Goal: Information Seeking & Learning: Learn about a topic

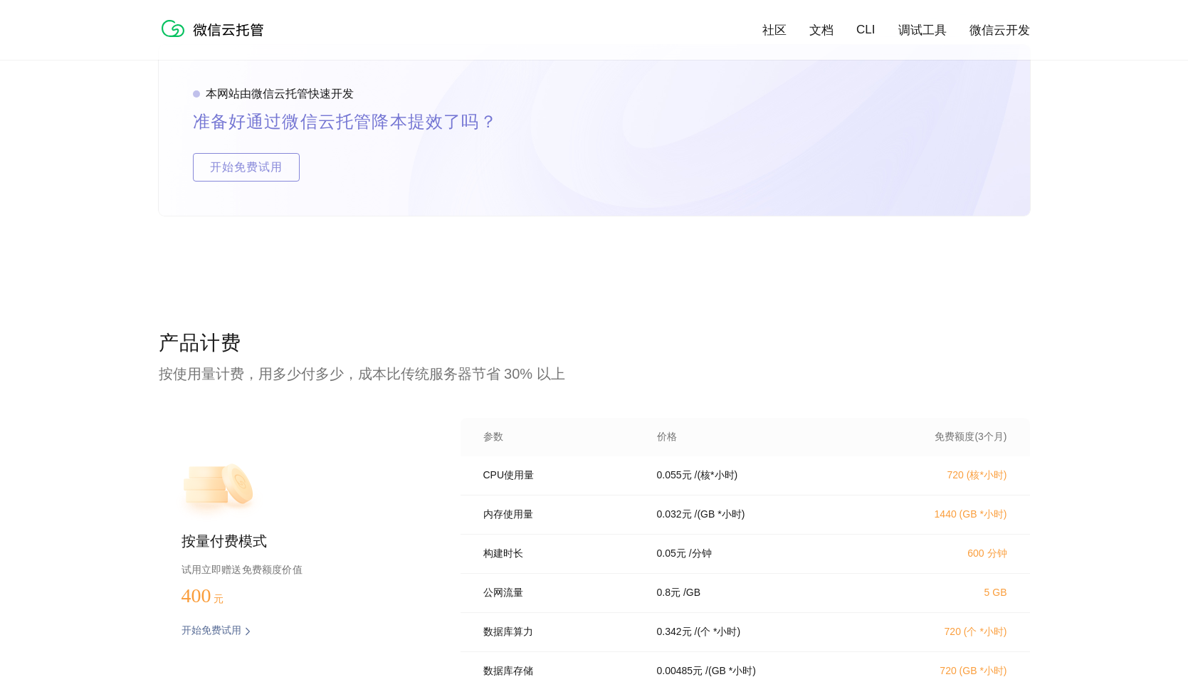
scroll to position [2774, 0]
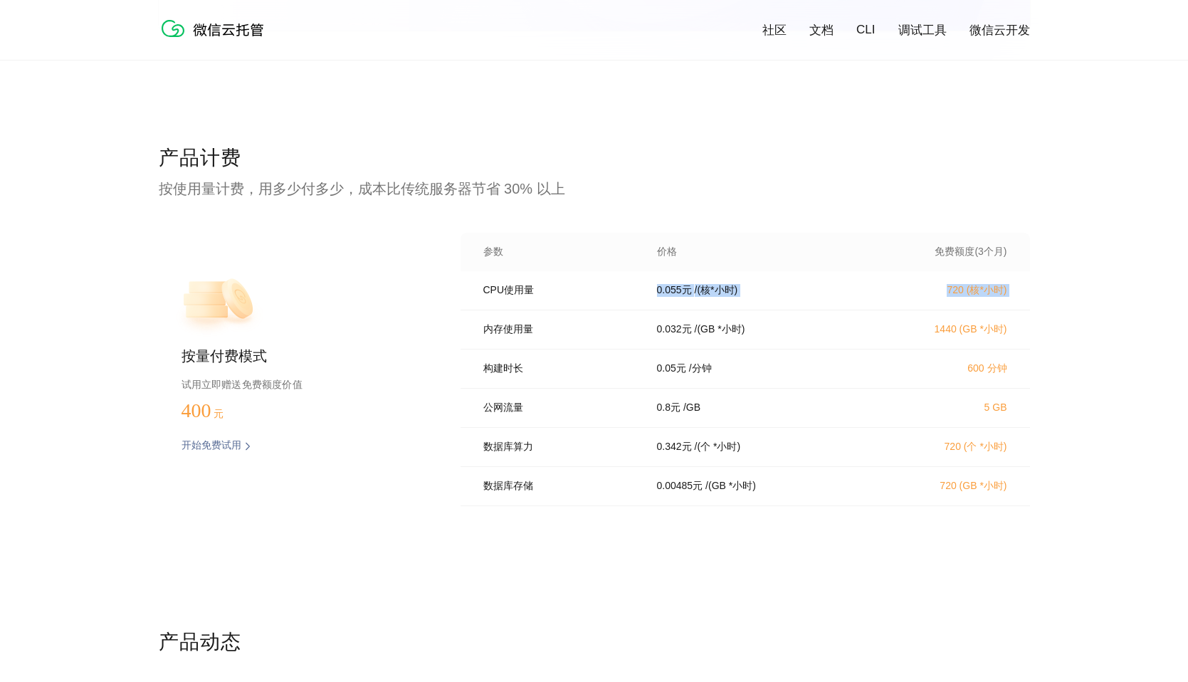
drag, startPoint x: 508, startPoint y: 313, endPoint x: 557, endPoint y: 373, distance: 76.9
click at [537, 345] on div "CPU使用量 0.055 元 / (核*小时) 720 (核*小时) 内存使用量 0.032 元 / (GB *小时) 1440 (GB *小时) 构建时长 …" at bounding box center [745, 392] width 569 height 243
click at [557, 373] on p "构建时长" at bounding box center [560, 368] width 154 height 13
drag, startPoint x: 510, startPoint y: 325, endPoint x: 555, endPoint y: 390, distance: 79.4
click at [519, 340] on div "内存使用量 0.032 元 / (GB *小时) 1440 (GB *小时)" at bounding box center [745, 329] width 569 height 39
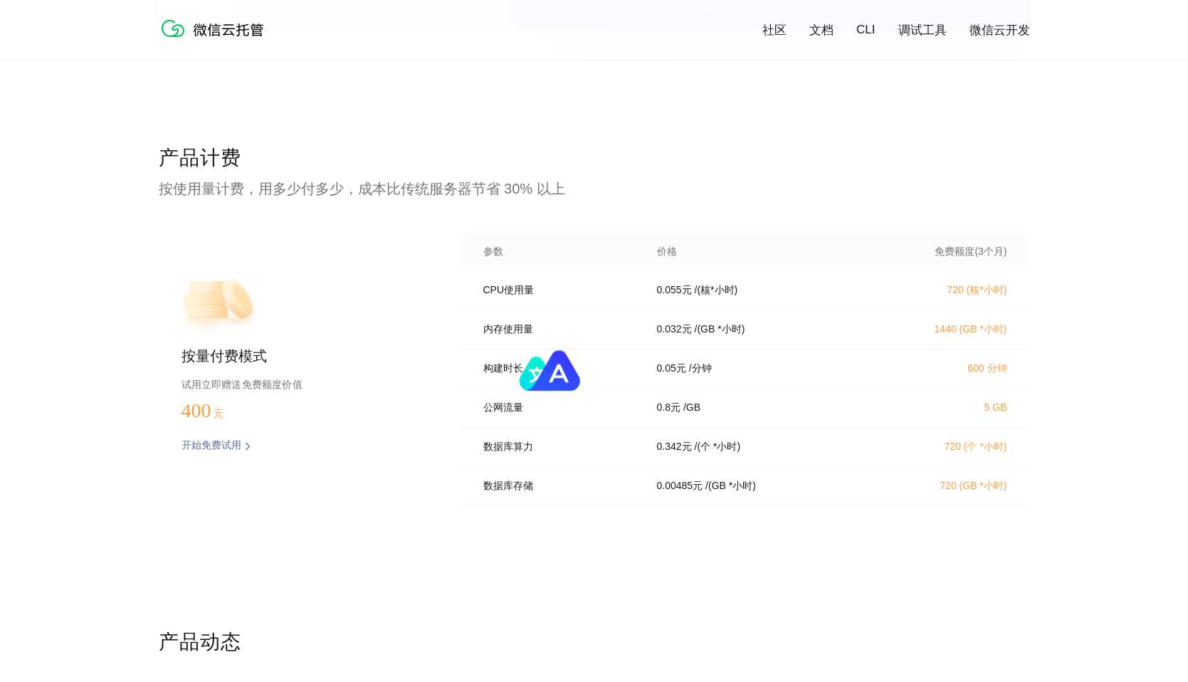
click at [555, 389] on div "构建时长 0.05 元 / 分钟 600 分钟" at bounding box center [745, 368] width 569 height 39
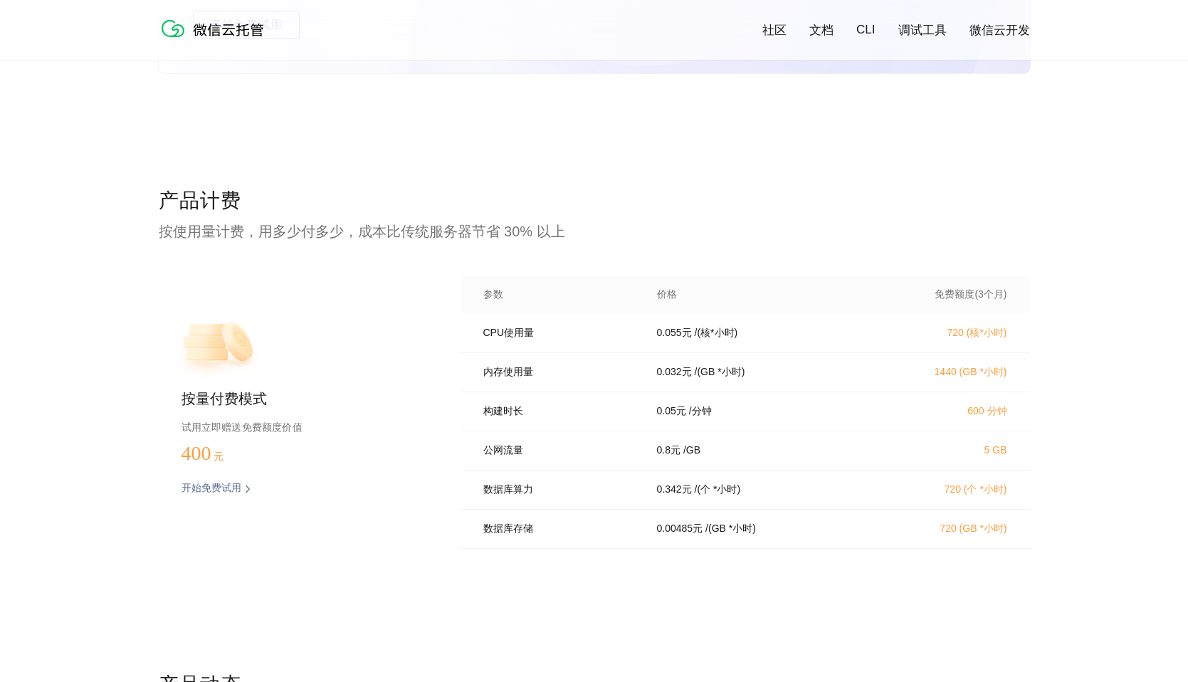
scroll to position [2756, 0]
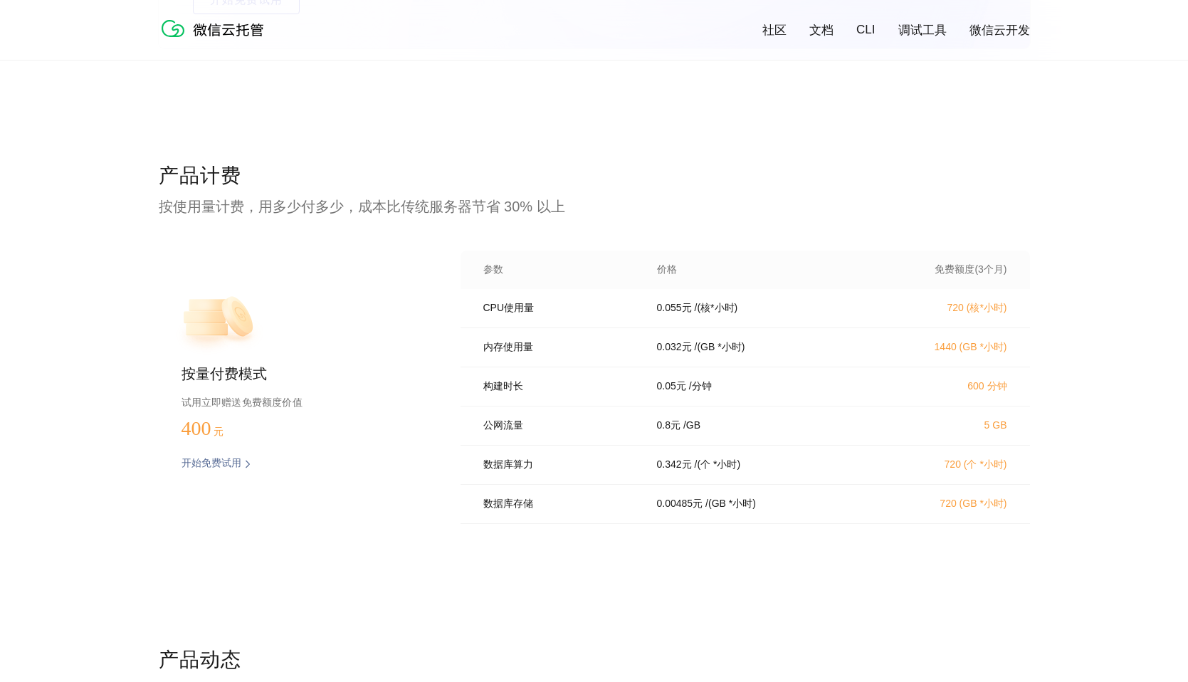
click at [728, 385] on div "0.05 元 / 分钟" at bounding box center [759, 386] width 239 height 13
click at [784, 406] on div "构建时长 0.05 元 / 分钟 600 分钟" at bounding box center [745, 386] width 569 height 39
click at [761, 413] on div "公网流量 0.8 元 / GB 5 GB" at bounding box center [745, 425] width 569 height 39
click at [700, 426] on p "/ [GEOGRAPHIC_DATA]" at bounding box center [691, 425] width 17 height 13
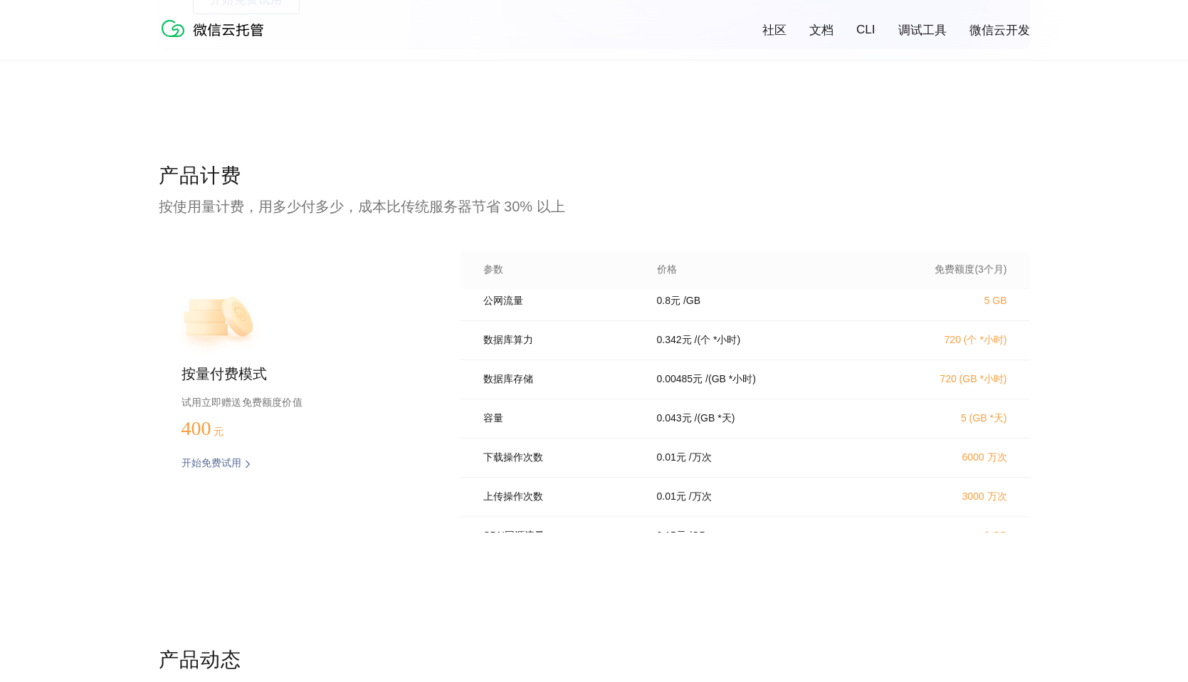
scroll to position [203, 0]
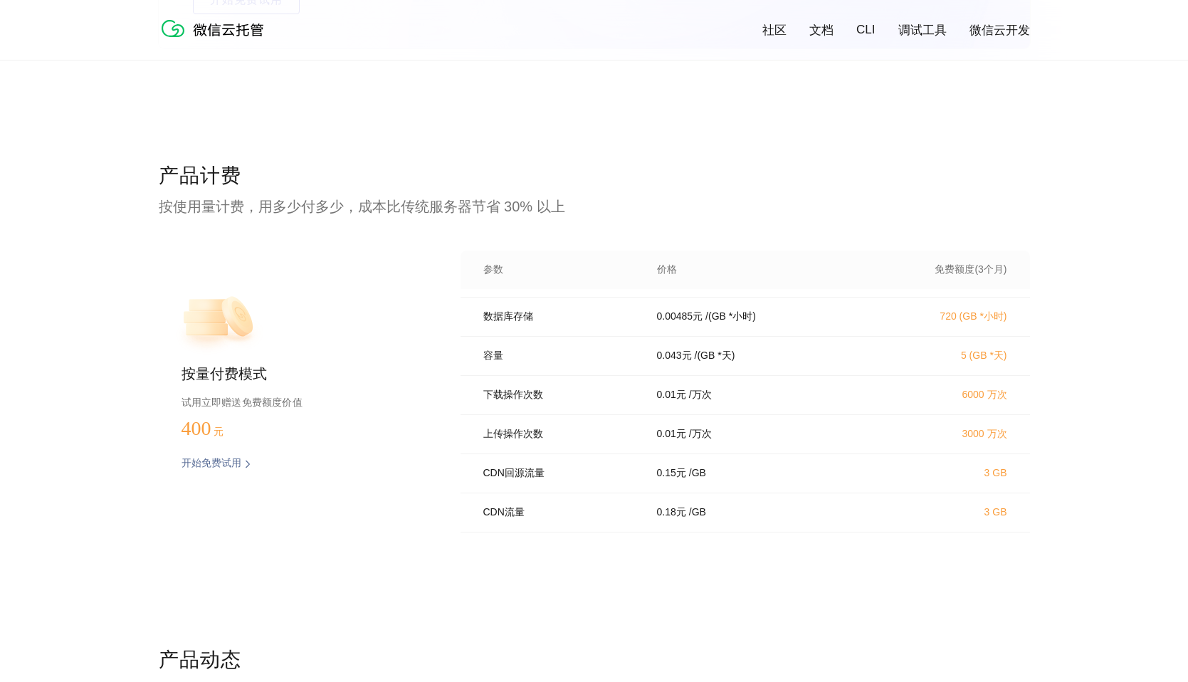
click at [700, 603] on div "产品计费 按使用量计费，用多少付多少，成本比传统服务器节省 30% 以上 按量付费模式 试用立即赠送免费额度价值 400 元 开始免费试用 预估费用 参数 价…" at bounding box center [594, 404] width 871 height 484
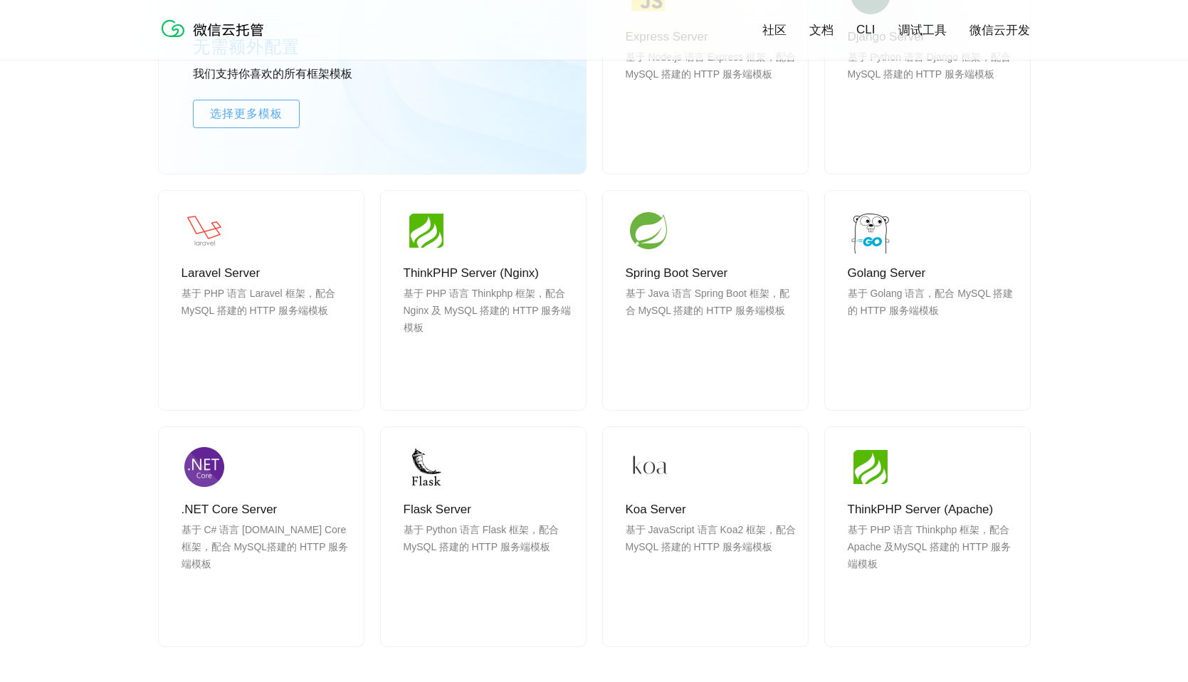
scroll to position [0, 0]
